Goal: Transaction & Acquisition: Obtain resource

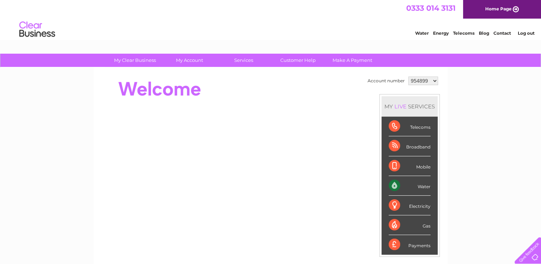
click at [527, 33] on link "Log out" at bounding box center [525, 32] width 17 height 5
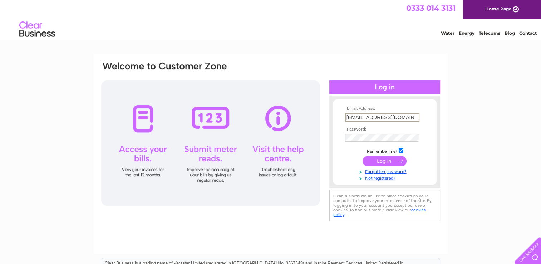
click at [385, 115] on input "office@cathedraloftheisles.org" at bounding box center [382, 117] width 74 height 9
click at [345, 28] on div "Water Energy Telecoms Blog Contact" at bounding box center [270, 30] width 541 height 23
click at [400, 115] on input "[EMAIL_ADDRESS][DOMAIN_NAME]" at bounding box center [382, 117] width 74 height 8
click at [400, 115] on input "[EMAIL_ADDRESS][DOMAIN_NAME]" at bounding box center [382, 117] width 74 height 9
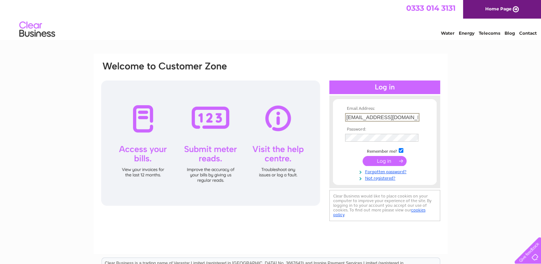
drag, startPoint x: 416, startPoint y: 118, endPoint x: 250, endPoint y: 113, distance: 166.3
click at [250, 113] on div "Email Address: office@cathedraloftheisles.org Password:" at bounding box center [270, 142] width 340 height 162
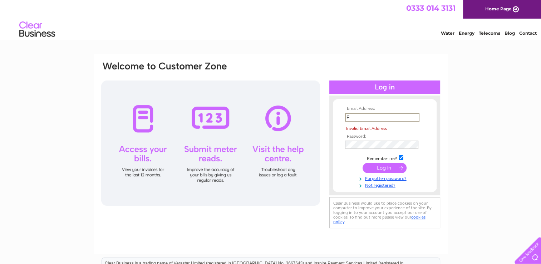
type input "finance@argyll.anglican.org"
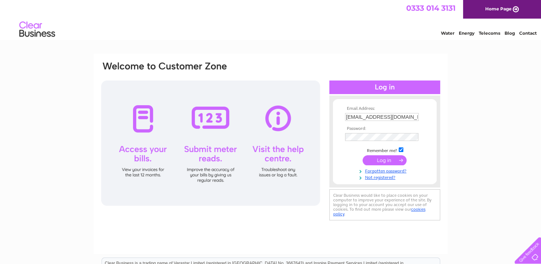
click at [379, 157] on input "submit" at bounding box center [384, 160] width 44 height 10
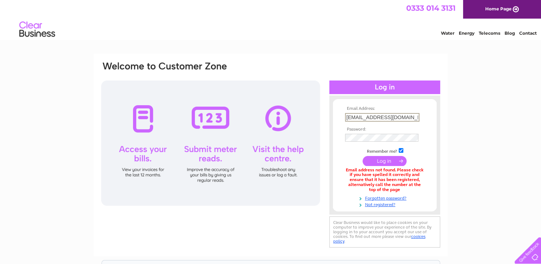
drag, startPoint x: 414, startPoint y: 118, endPoint x: 284, endPoint y: 115, distance: 129.4
click at [297, 119] on div "Email Address: finance@argyll.anglican.org Password:" at bounding box center [270, 155] width 340 height 188
type input "O"
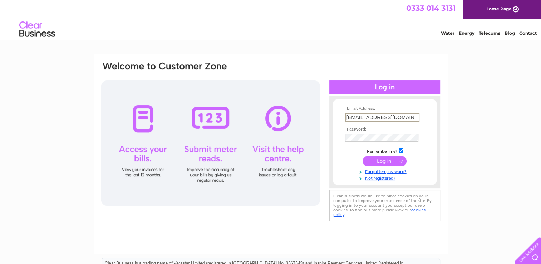
drag, startPoint x: 414, startPoint y: 115, endPoint x: 288, endPoint y: 107, distance: 126.1
click at [288, 107] on div "Email Address: office@cathedraloftheisles.org Password:" at bounding box center [270, 142] width 340 height 162
type input "O"
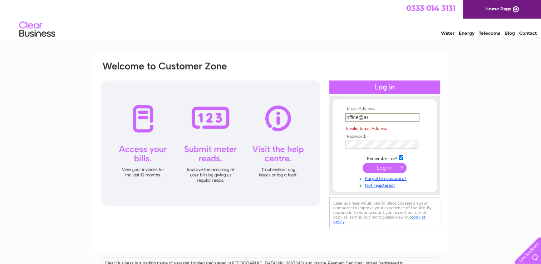
type input "office@arg"
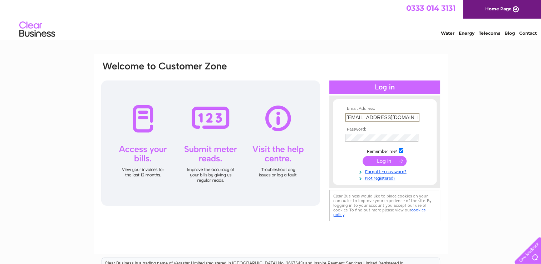
drag, startPoint x: 413, startPoint y: 119, endPoint x: 364, endPoint y: 119, distance: 49.0
click at [364, 119] on input "[EMAIL_ADDRESS][DOMAIN_NAME]" at bounding box center [382, 117] width 74 height 9
type input "[EMAIL_ADDRESS][DOMAIN_NAME]"
click at [391, 159] on input "submit" at bounding box center [384, 160] width 44 height 10
type input "[EMAIL_ADDRESS][DOMAIN_NAME]"
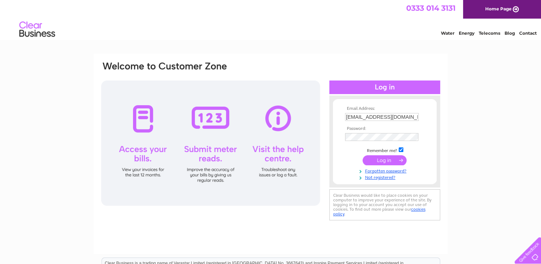
click at [394, 160] on input "submit" at bounding box center [384, 160] width 44 height 10
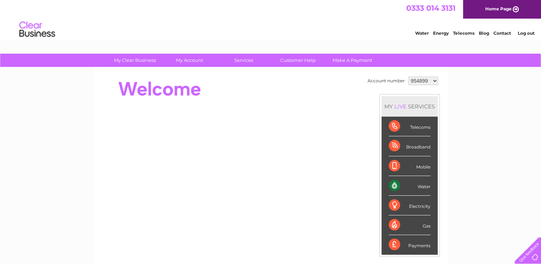
click at [432, 80] on select "954899 957212 1118896" at bounding box center [423, 80] width 30 height 9
select select "957212"
click at [408, 76] on select "954899 957212 1118896" at bounding box center [423, 80] width 30 height 9
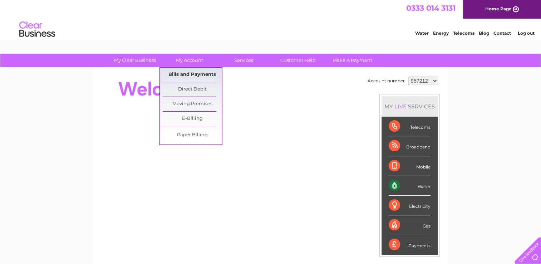
click at [189, 76] on link "Bills and Payments" at bounding box center [192, 75] width 59 height 14
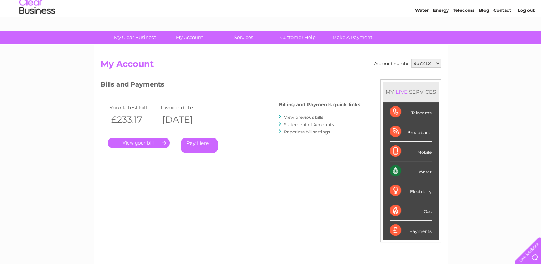
scroll to position [36, 0]
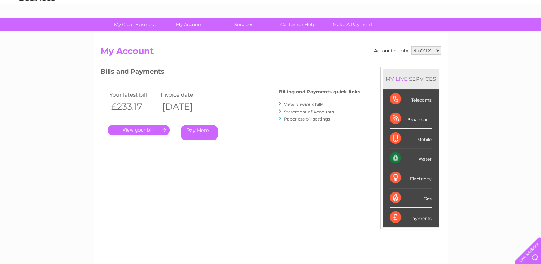
click at [311, 104] on link "View previous bills" at bounding box center [303, 104] width 39 height 5
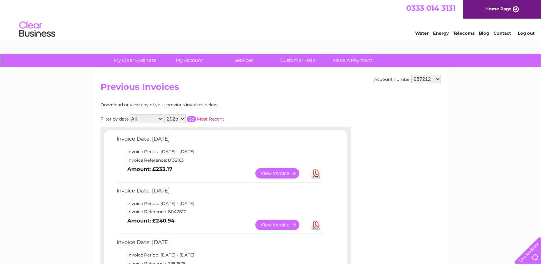
click at [438, 78] on select "954899 957212 1118896" at bounding box center [426, 79] width 30 height 9
select select "1118896"
click at [412, 75] on select "954899 957212 1118896" at bounding box center [426, 79] width 30 height 9
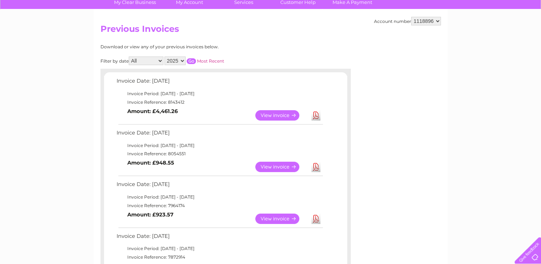
scroll to position [71, 0]
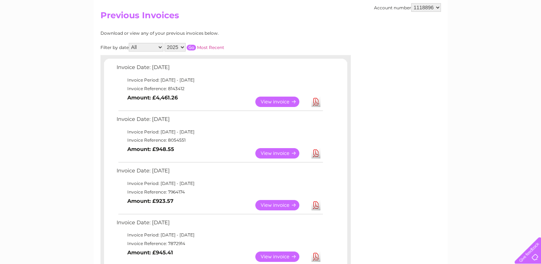
click at [271, 155] on link "View" at bounding box center [281, 153] width 53 height 10
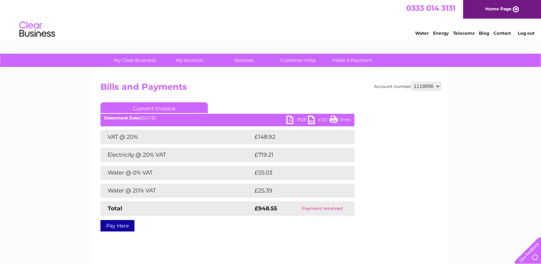
click at [295, 121] on link "PDF" at bounding box center [296, 120] width 21 height 10
